Goal: Task Accomplishment & Management: Manage account settings

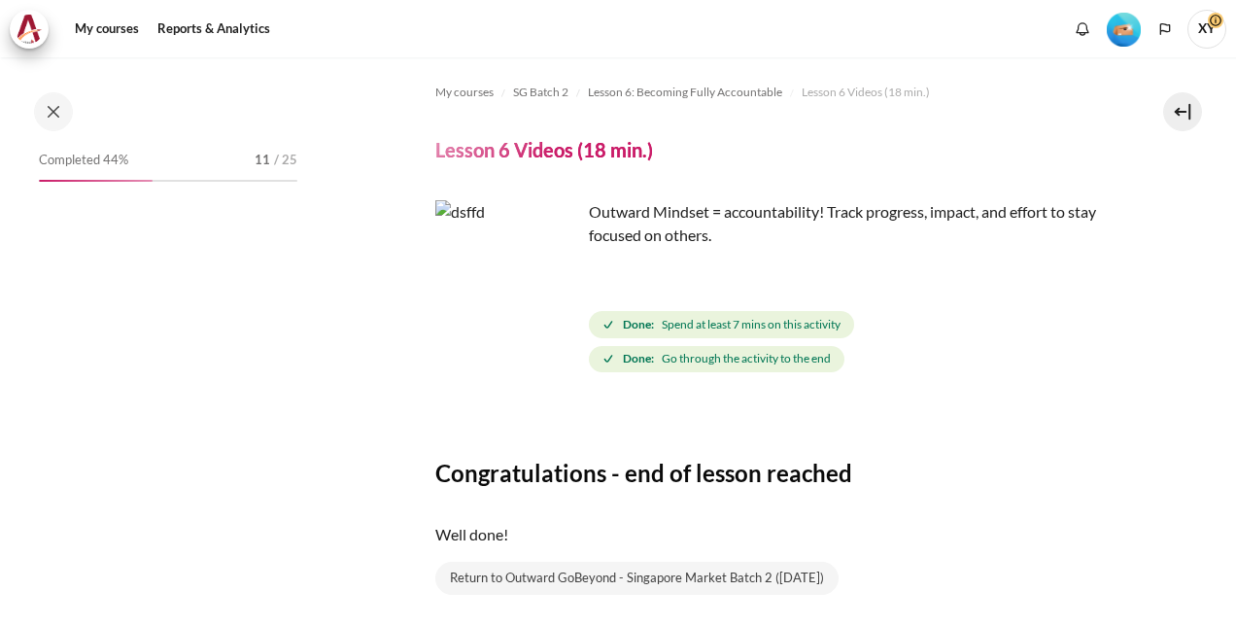
scroll to position [979, 0]
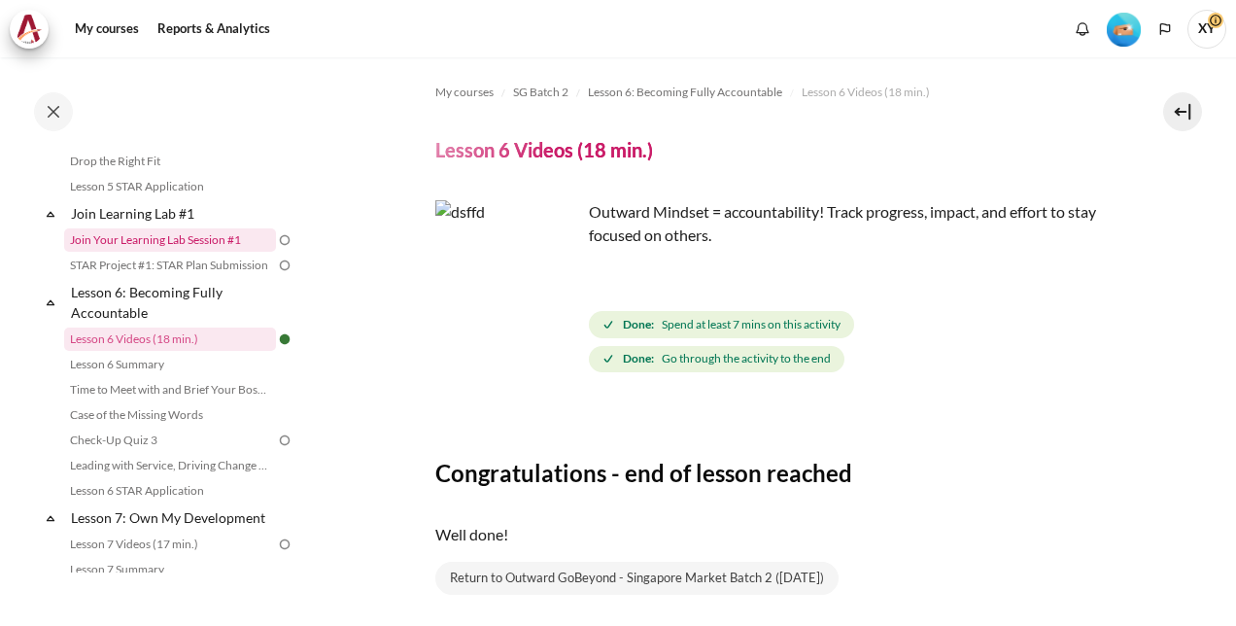
click at [220, 252] on link "Join Your Learning Lab Session #1" at bounding box center [170, 239] width 212 height 23
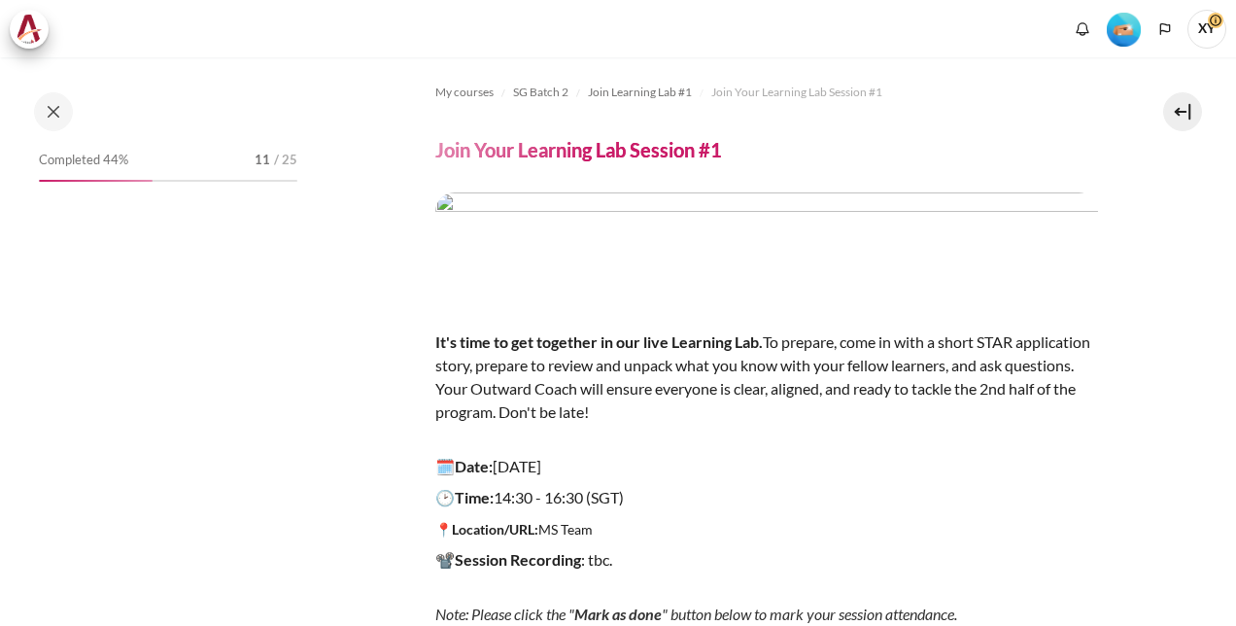
scroll to position [299, 0]
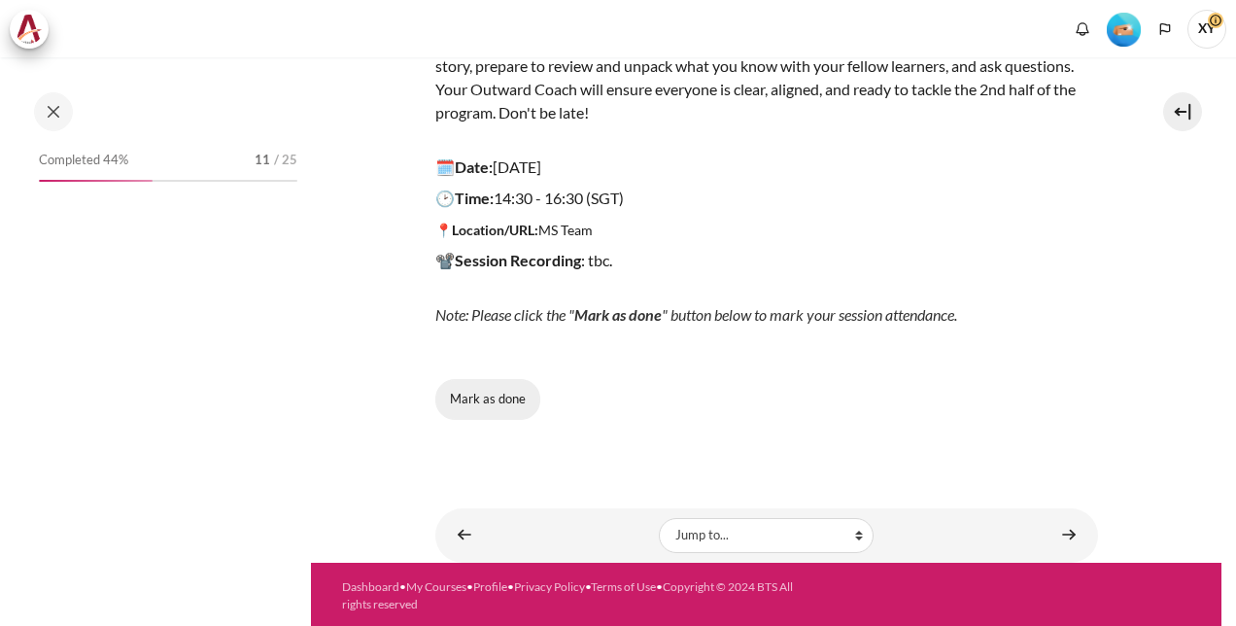
click at [488, 399] on button "Mark as done" at bounding box center [487, 399] width 105 height 41
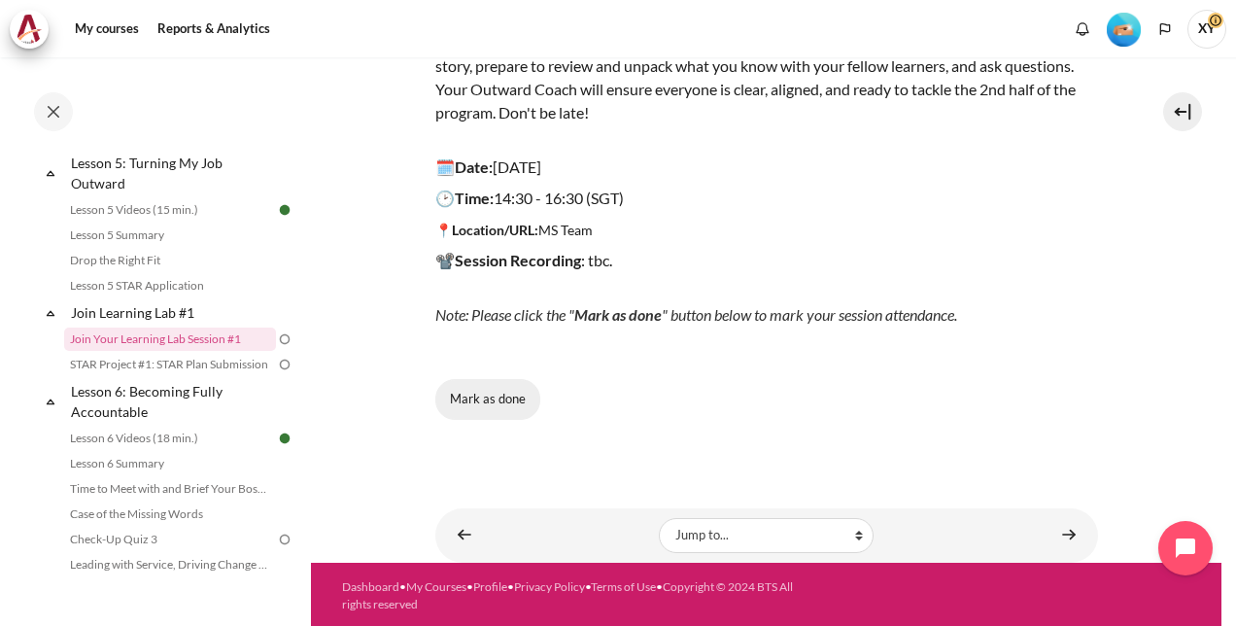
click at [488, 399] on button "Mark as done" at bounding box center [487, 399] width 105 height 41
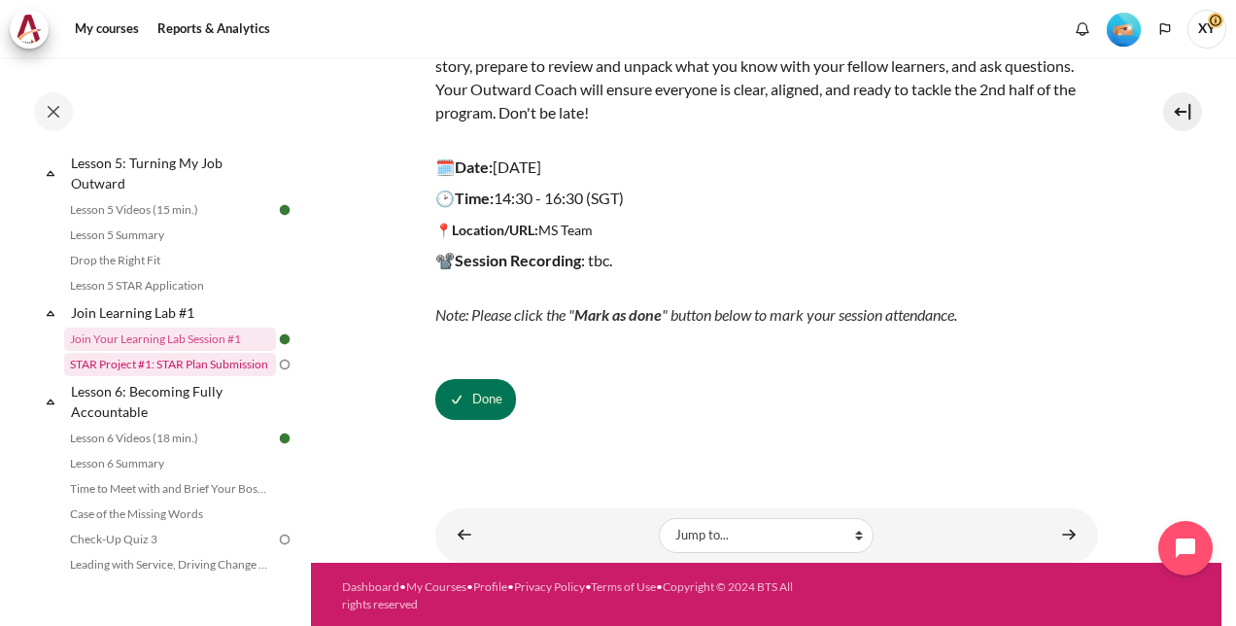
click at [257, 376] on link "STAR Project #1: STAR Plan Submission" at bounding box center [170, 364] width 212 height 23
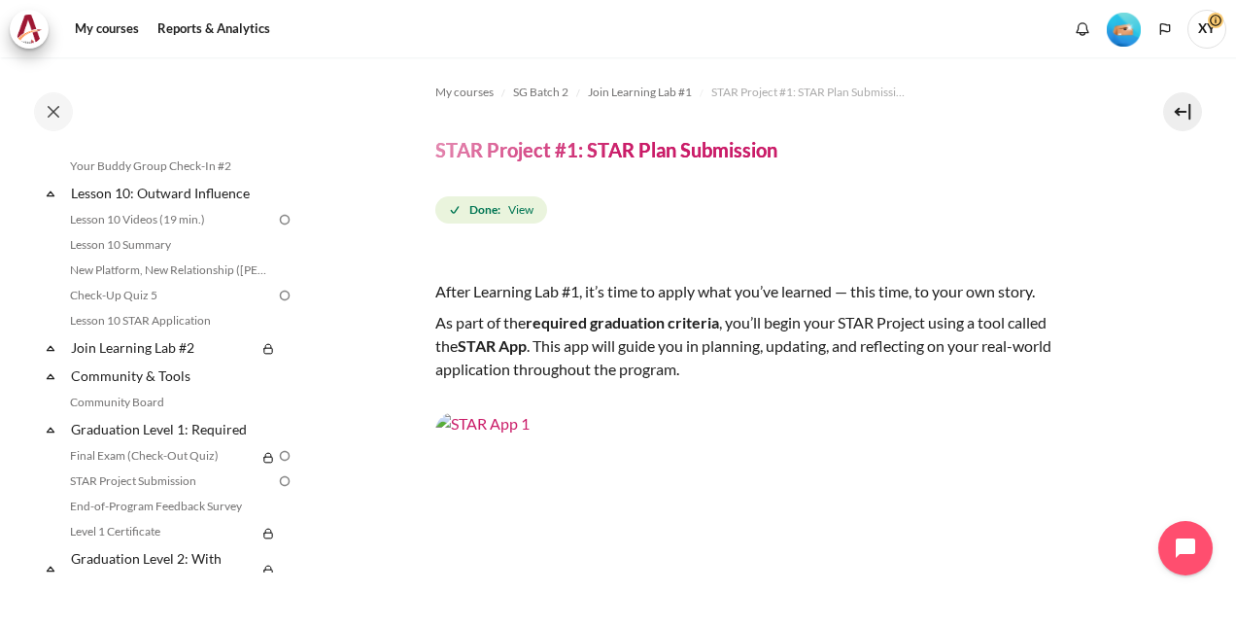
scroll to position [1932, 0]
